Goal: Task Accomplishment & Management: Complete application form

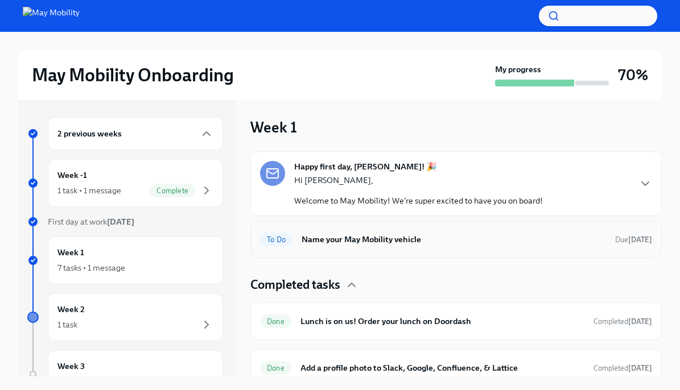
click at [372, 240] on h6 "Name your May Mobility vehicle" at bounding box center [454, 239] width 305 height 13
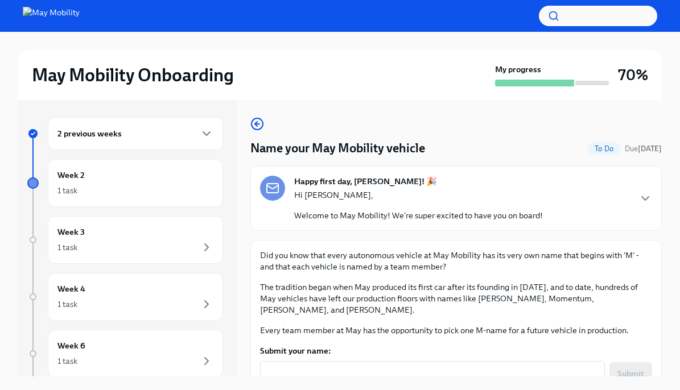
scroll to position [40, 0]
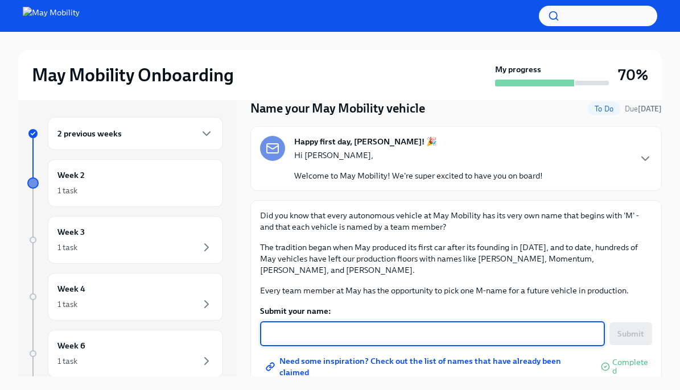
click at [301, 327] on textarea "Submit your name:" at bounding box center [432, 334] width 331 height 14
type textarea "[PERSON_NAME]"
click at [618, 328] on span "Submit" at bounding box center [631, 333] width 27 height 11
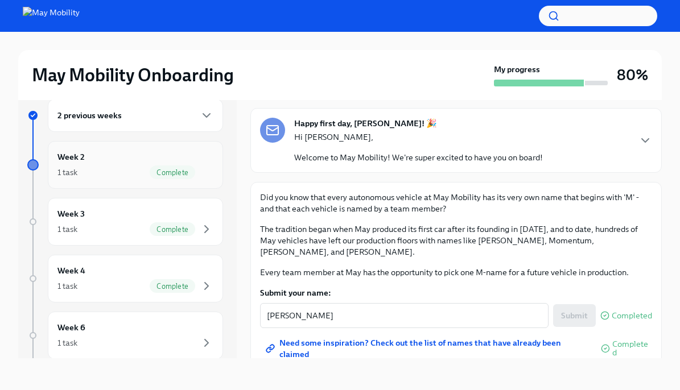
click at [126, 167] on div "1 task Complete" at bounding box center [135, 173] width 156 height 14
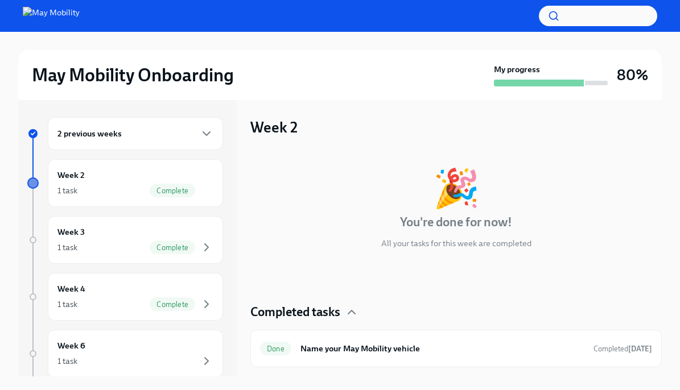
scroll to position [1, 0]
click at [98, 240] on div "Week 3 1 task Complete" at bounding box center [135, 240] width 156 height 28
click at [108, 233] on div "Week 3 1 task Complete" at bounding box center [135, 240] width 156 height 28
click at [95, 240] on div "Week 3 1 task Complete" at bounding box center [135, 240] width 156 height 28
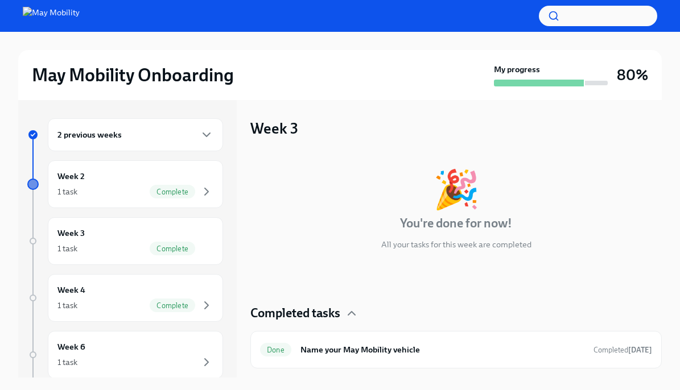
click at [109, 132] on h6 "2 previous weeks" at bounding box center [89, 135] width 64 height 13
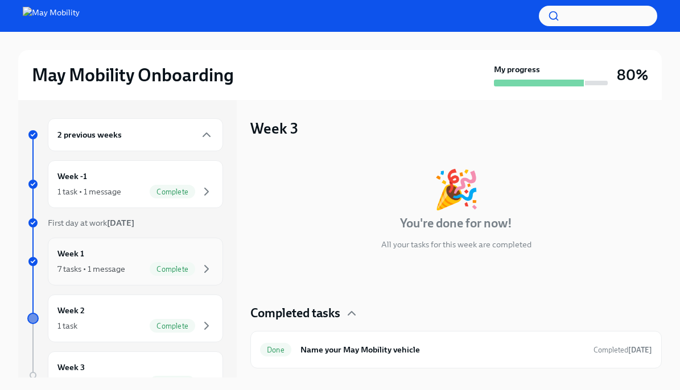
click at [101, 269] on div "7 tasks • 1 message" at bounding box center [91, 269] width 68 height 11
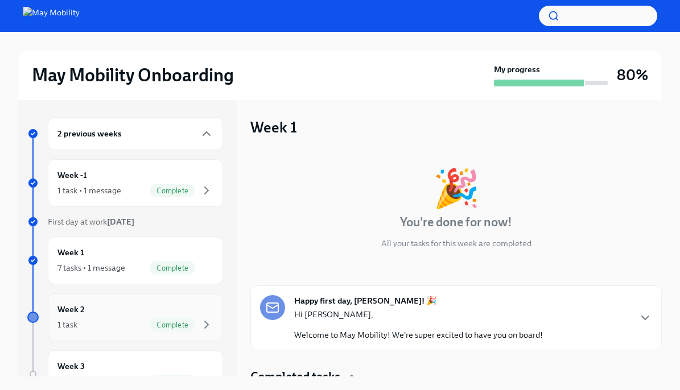
click at [104, 310] on div "Week 2 1 task Complete" at bounding box center [135, 317] width 156 height 28
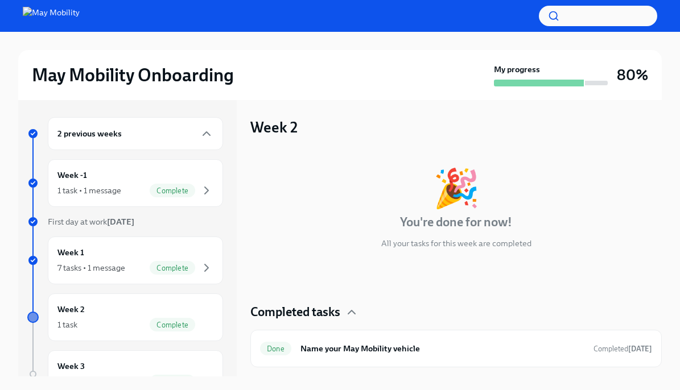
click at [334, 320] on h4 "Completed tasks" at bounding box center [295, 312] width 90 height 17
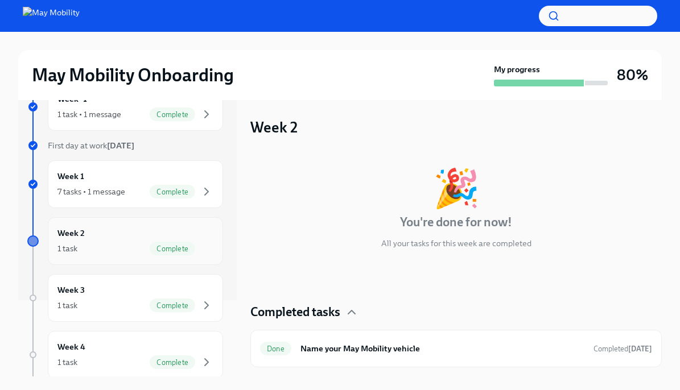
scroll to position [74, 0]
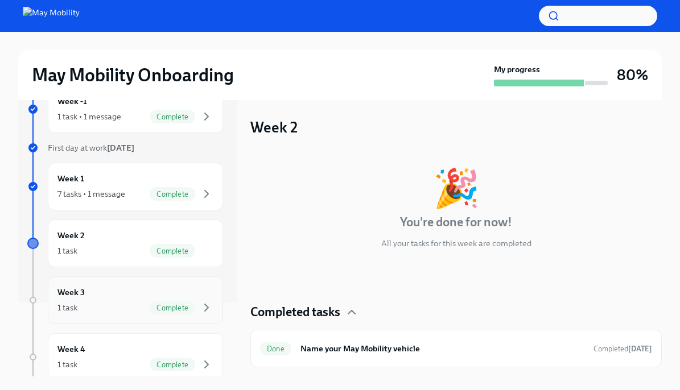
click at [100, 314] on div "1 task Complete" at bounding box center [135, 308] width 156 height 14
click at [109, 305] on div "1 task Complete" at bounding box center [135, 308] width 156 height 14
click at [99, 353] on div "Week 4 1 task Complete" at bounding box center [135, 357] width 156 height 28
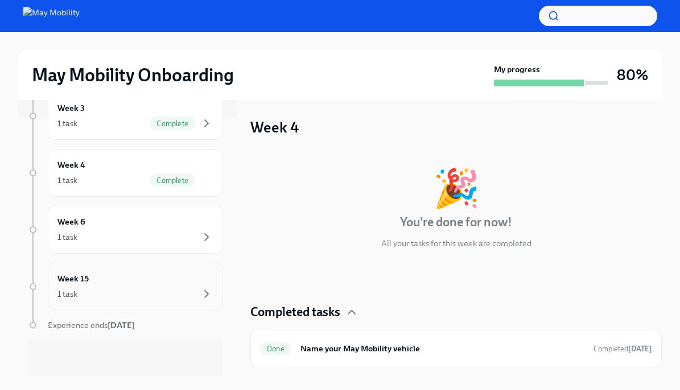
click at [106, 282] on div "Week 15 1 task" at bounding box center [135, 287] width 156 height 28
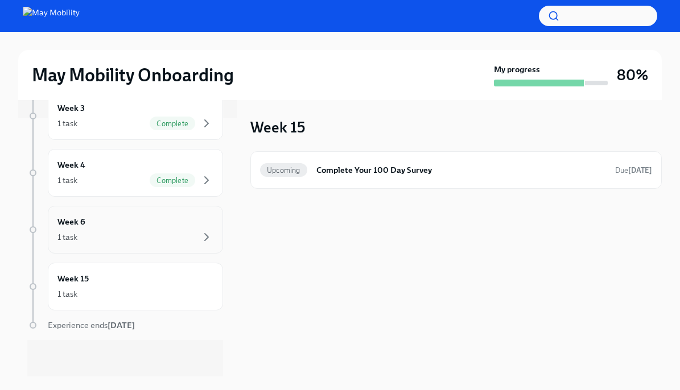
click at [108, 231] on div "1 task" at bounding box center [135, 238] width 156 height 14
click at [105, 190] on div "Week 4 1 task Complete" at bounding box center [135, 173] width 175 height 48
